Goal: Task Accomplishment & Management: Manage account settings

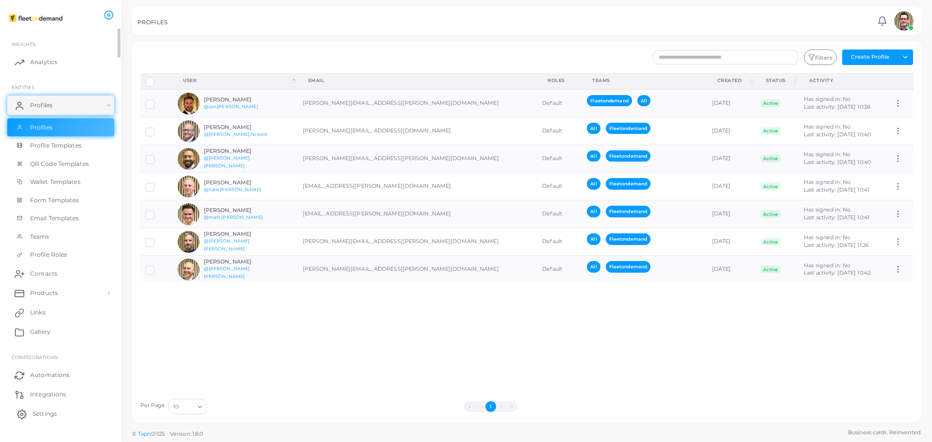
click at [40, 330] on span "Settings" at bounding box center [45, 414] width 24 height 9
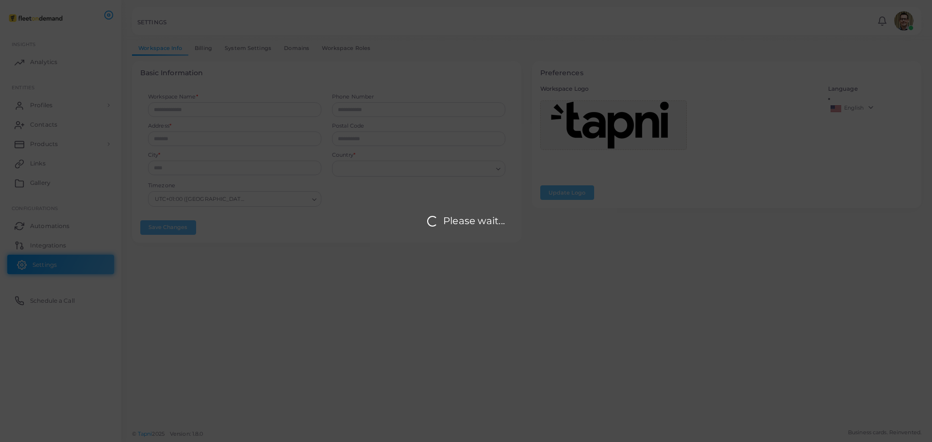
type input "**********"
type input "********"
type input "*******"
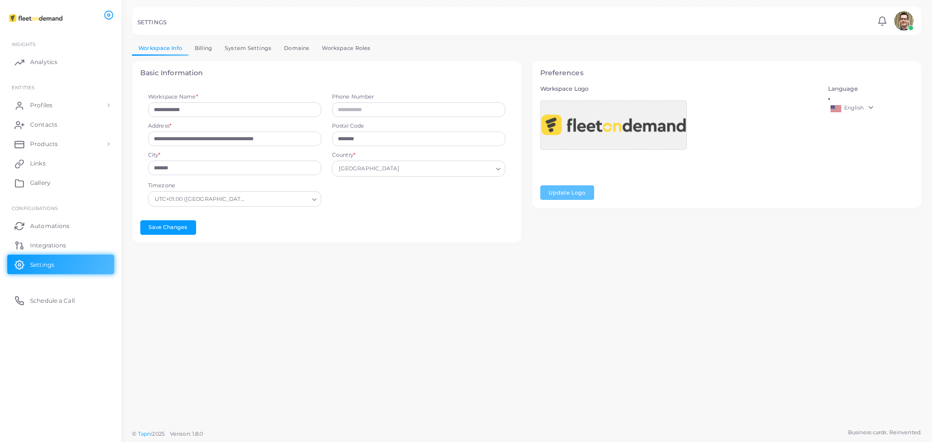
click at [253, 46] on link "System Settings" at bounding box center [247, 48] width 59 height 14
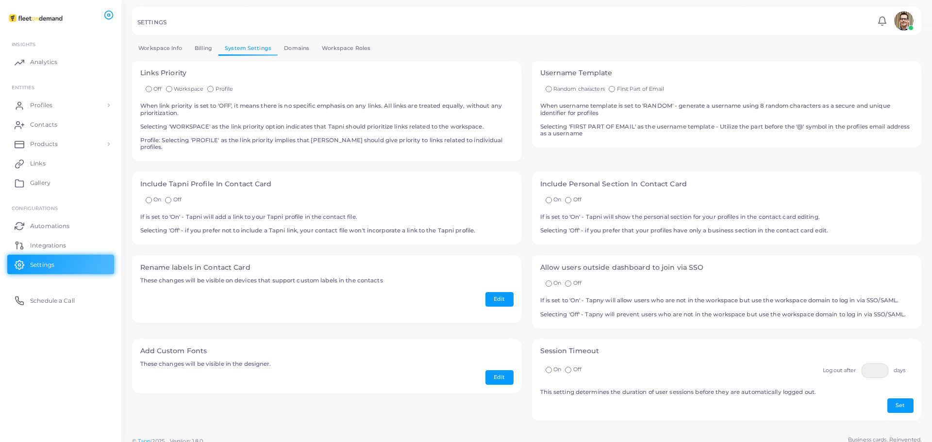
click at [735, 20] on img at bounding box center [903, 20] width 19 height 19
click at [49, 106] on span "Profiles" at bounding box center [44, 105] width 22 height 9
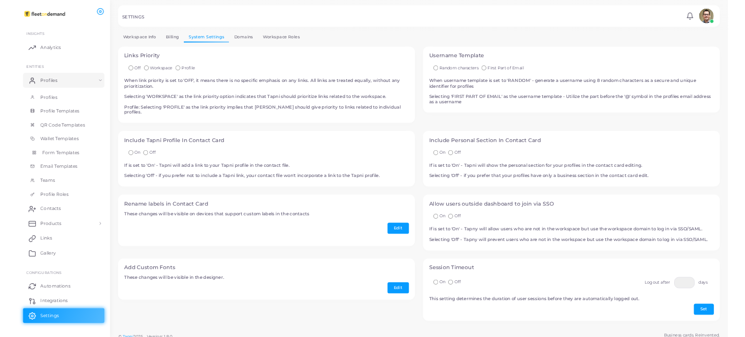
scroll to position [16, 0]
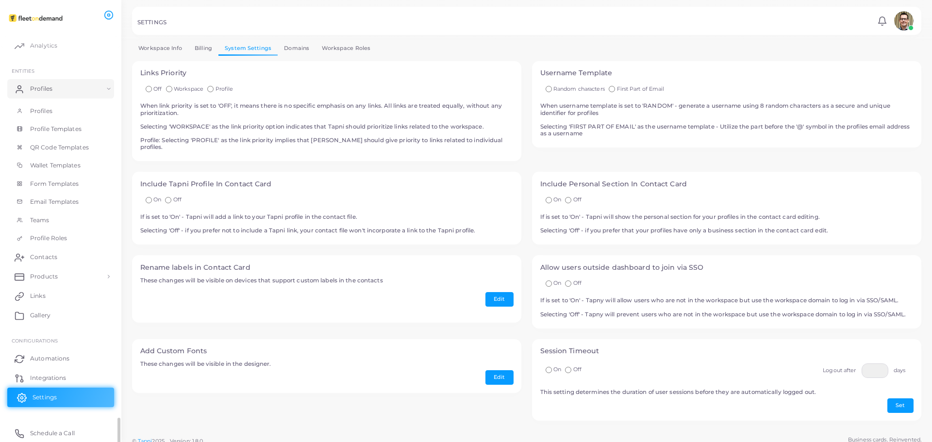
click at [54, 330] on span "Settings" at bounding box center [45, 397] width 24 height 9
click at [168, 47] on link "Workspace Info" at bounding box center [160, 48] width 56 height 14
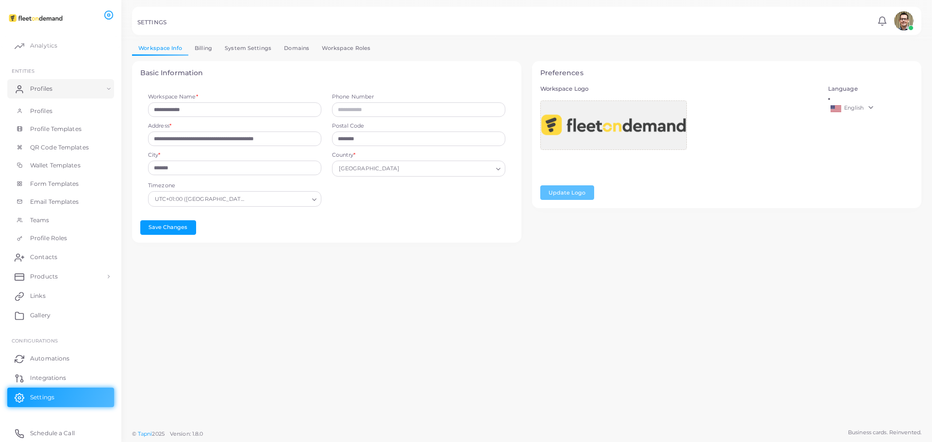
click at [344, 45] on link "Workspace Roles" at bounding box center [345, 48] width 61 height 14
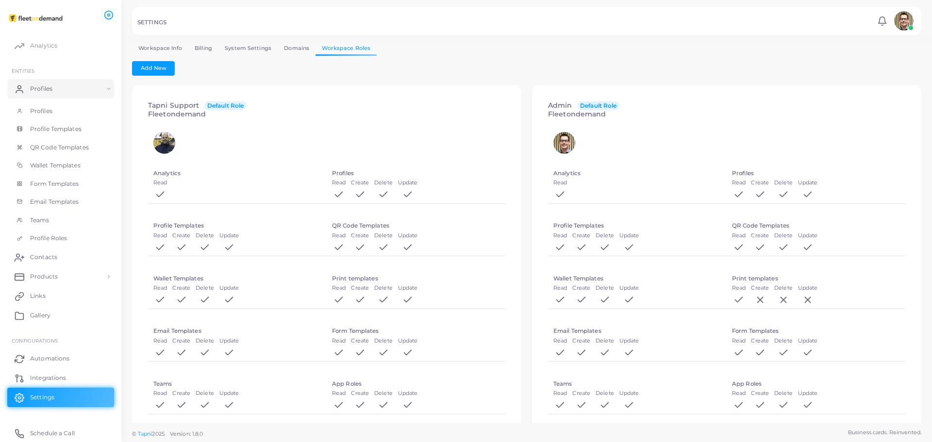
click at [291, 45] on link "Domains" at bounding box center [297, 48] width 38 height 14
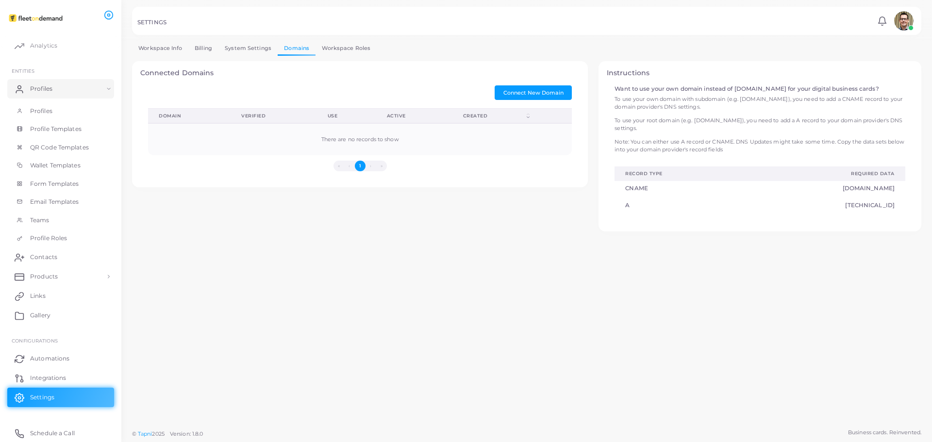
click at [243, 44] on link "System Settings" at bounding box center [247, 48] width 59 height 14
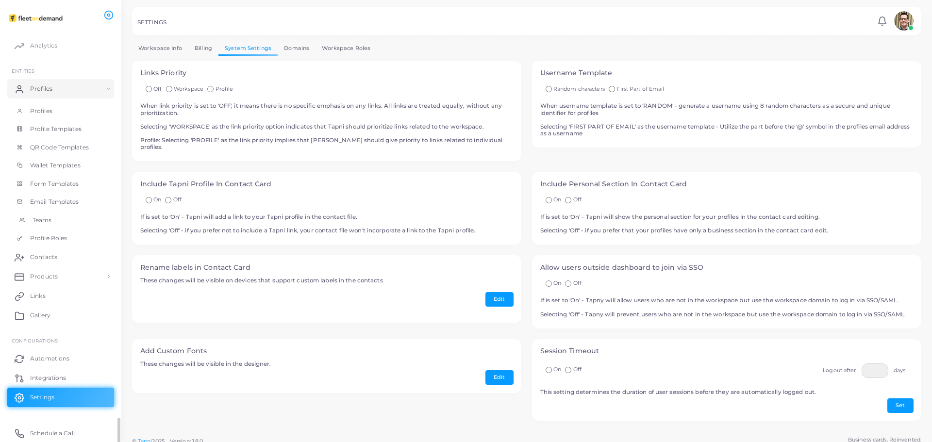
click at [40, 219] on span "Teams" at bounding box center [42, 220] width 19 height 9
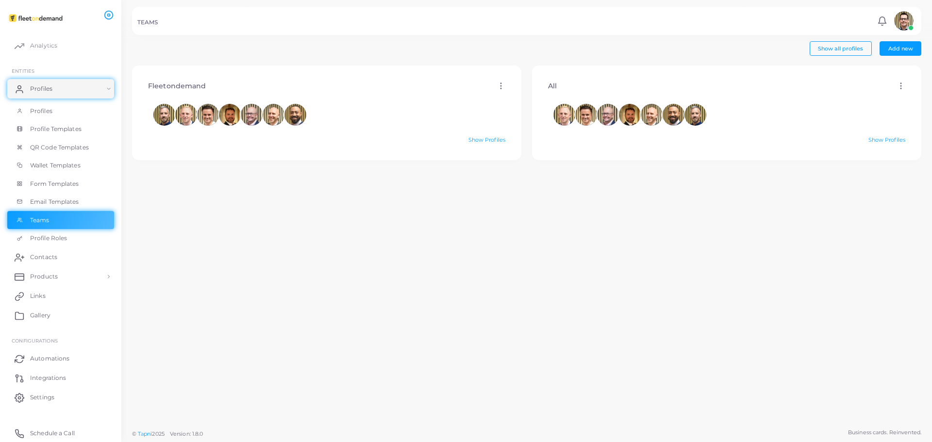
click at [160, 195] on div "Fleetondemand Edit Delete Show Profiles" at bounding box center [327, 245] width 400 height 359
click at [41, 109] on span "Profiles" at bounding box center [44, 111] width 22 height 9
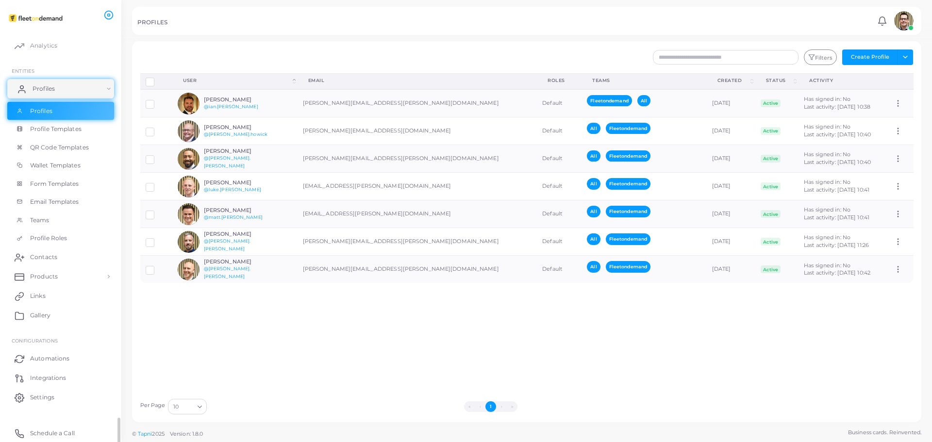
click at [55, 87] on link "Profiles" at bounding box center [60, 88] width 107 height 19
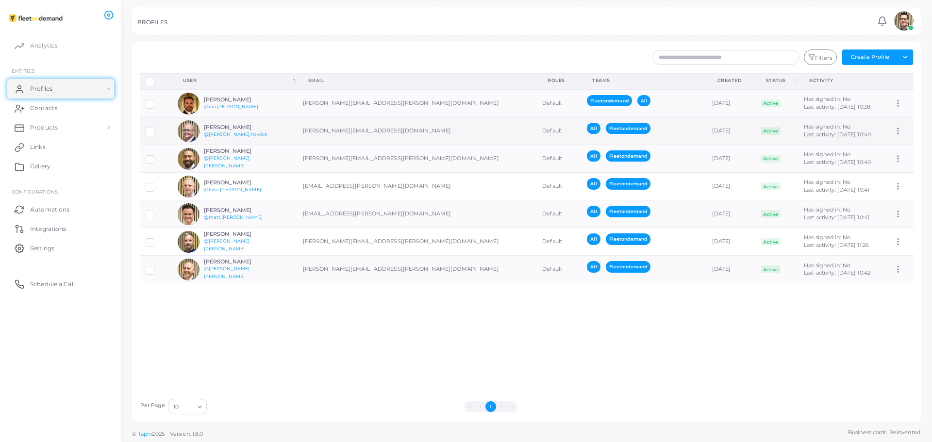
click at [157, 128] on label at bounding box center [157, 128] width 0 height 0
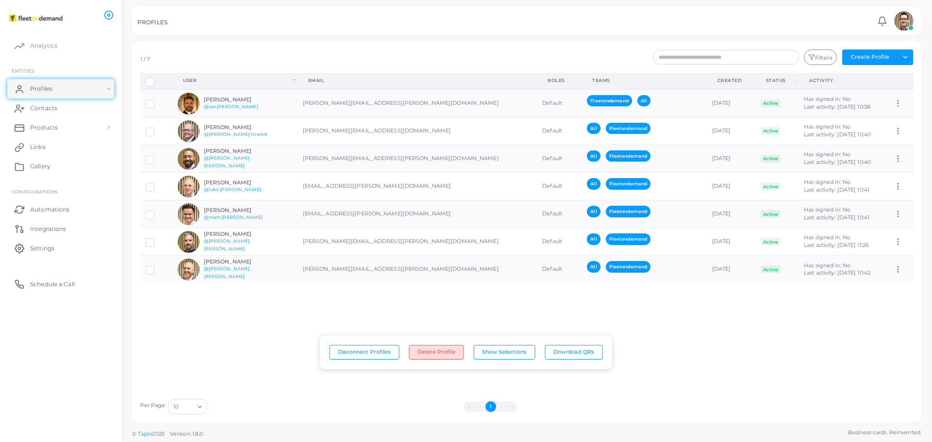
click at [444, 330] on button "Delete Profile" at bounding box center [436, 352] width 55 height 15
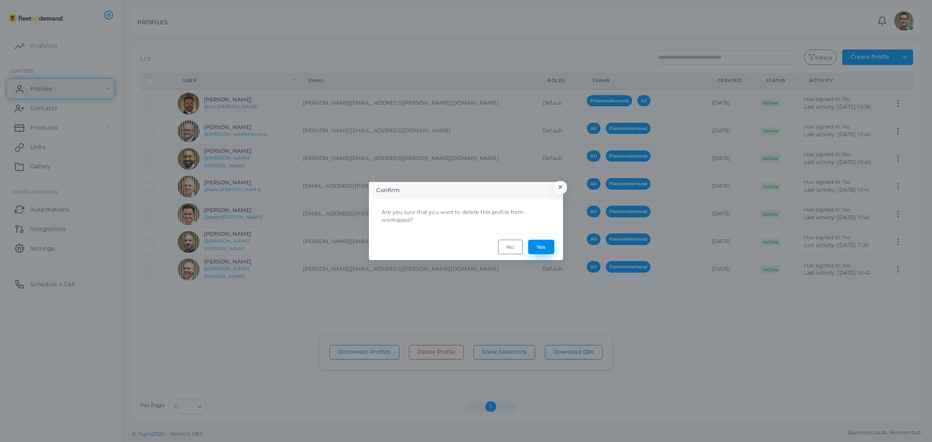
click at [543, 246] on button "Yes" at bounding box center [541, 247] width 26 height 15
